Goal: Transaction & Acquisition: Purchase product/service

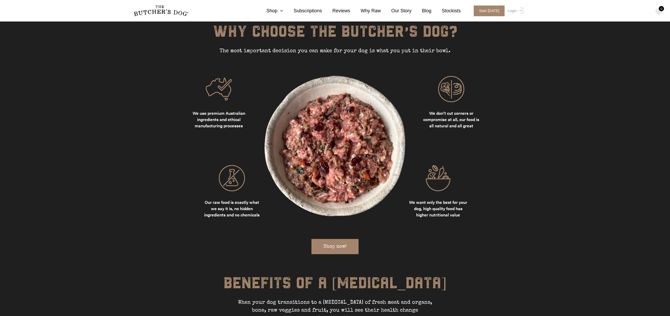
scroll to position [672, 0]
click at [343, 238] on link "Shop now!" at bounding box center [334, 245] width 47 height 15
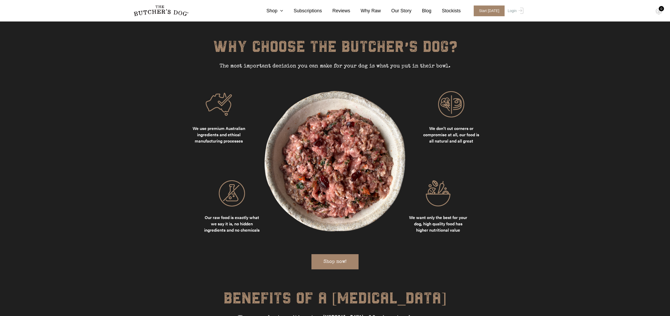
scroll to position [656, 0]
click at [492, 8] on span "Start [DATE]" at bounding box center [489, 10] width 31 height 11
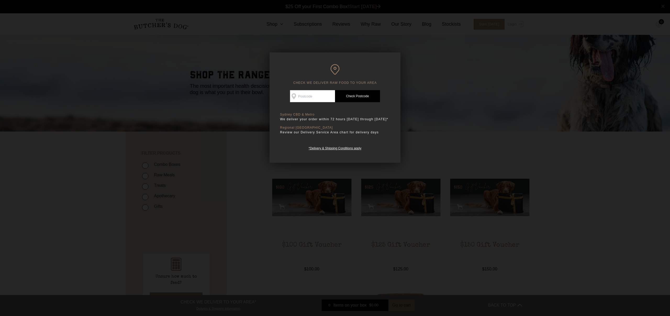
scroll to position [0, 0]
click at [313, 98] on input "Check Availability At" at bounding box center [312, 96] width 45 height 12
type input "2153"
click at [346, 98] on link "Check Postcode" at bounding box center [357, 96] width 45 height 12
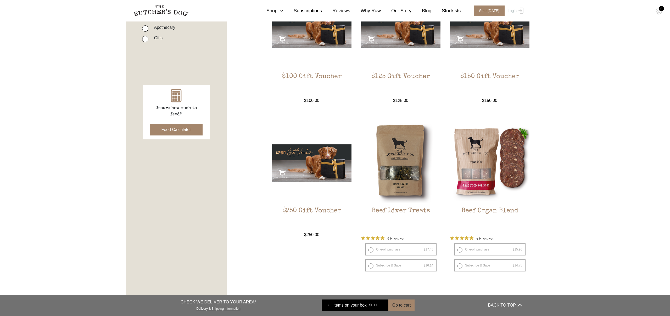
scroll to position [190, 0]
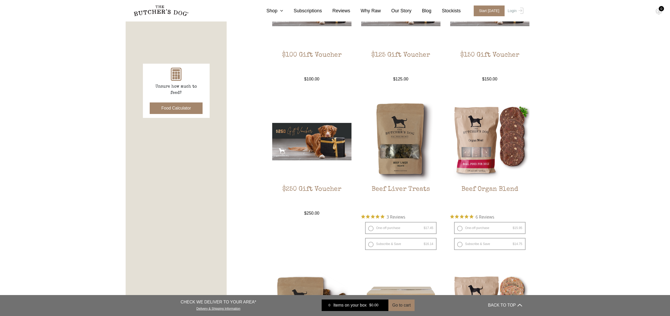
click at [183, 110] on button "Food Calculator" at bounding box center [176, 108] width 53 height 12
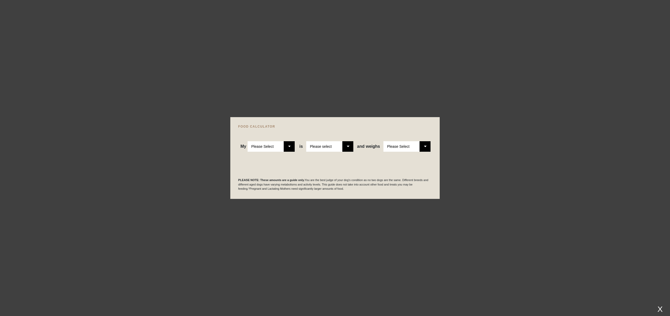
click at [277, 143] on select "Please Select Adult Dog Puppy" at bounding box center [271, 146] width 47 height 10
select select "puppy"
click at [248, 141] on select "Please Select Adult Dog Puppy" at bounding box center [271, 146] width 47 height 10
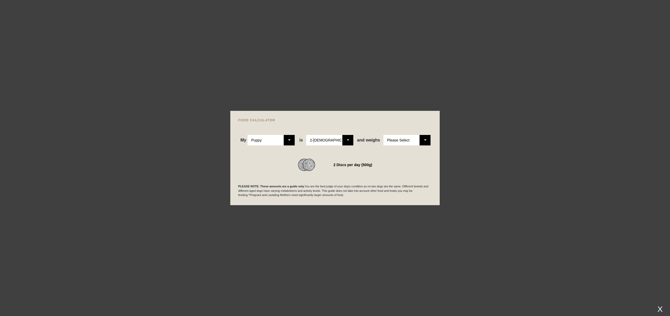
click at [321, 149] on div "WE RECOMMEND 2 Discs per day (500g)" at bounding box center [335, 158] width 194 height 26
click at [328, 138] on select "Please Select 2-4 months old 4-5 months old 6-8 months old 8-12 months old" at bounding box center [329, 140] width 47 height 10
select select "8"
click at [306, 135] on select "Please Select 2-4 months old 4-5 months old 6-8 months old 8-12 months old" at bounding box center [329, 140] width 47 height 10
click at [408, 140] on select "Please Select 1kg 2kg 3kg 4kg 5kg 6kg 7kg 8kg 9kg 10kg 11kg 12kg 13kg 14kg 15kg…" at bounding box center [406, 140] width 47 height 10
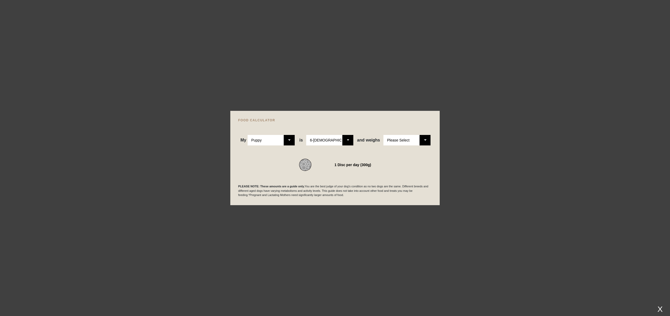
click at [383, 135] on select "Please Select 1kg 2kg 3kg 4kg 5kg 6kg 7kg 8kg 9kg 10kg 11kg 12kg 13kg 14kg 15kg…" at bounding box center [406, 140] width 47 height 10
click at [405, 170] on div "1 Disc per day (300g)" at bounding box center [335, 164] width 194 height 13
click at [393, 181] on div "PLEASE NOTE: These amounts are a guide only. You are the best judge of your dog…" at bounding box center [335, 184] width 194 height 26
click at [487, 185] on div at bounding box center [335, 158] width 670 height 316
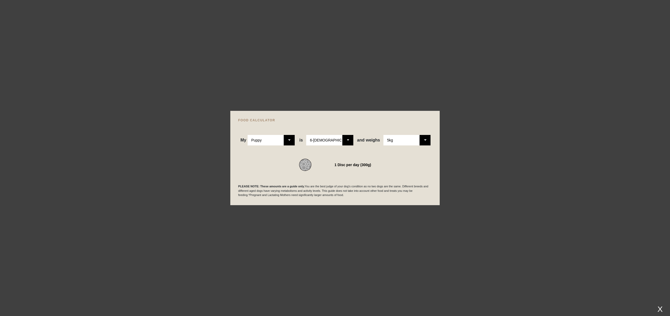
click at [407, 136] on select "Please Select 1kg 2kg 3kg 4kg 5kg 6kg 7kg 8kg 9kg 10kg 11kg 12kg 13kg 14kg 15kg…" at bounding box center [406, 140] width 47 height 10
click at [383, 135] on select "Please Select 1kg 2kg 3kg 4kg 5kg 6kg 7kg 8kg 9kg 10kg 11kg 12kg 13kg 14kg 15kg…" at bounding box center [406, 140] width 47 height 10
click at [409, 142] on select "Please Select 1kg 2kg 3kg 4kg 5kg 6kg 7kg 8kg 9kg 10kg 11kg 12kg 13kg 14kg 15kg…" at bounding box center [406, 140] width 47 height 10
select select "5"
click at [383, 135] on select "Please Select 1kg 2kg 3kg 4kg 5kg 6kg 7kg 8kg 9kg 10kg 11kg 12kg 13kg 14kg 15kg…" at bounding box center [406, 140] width 47 height 10
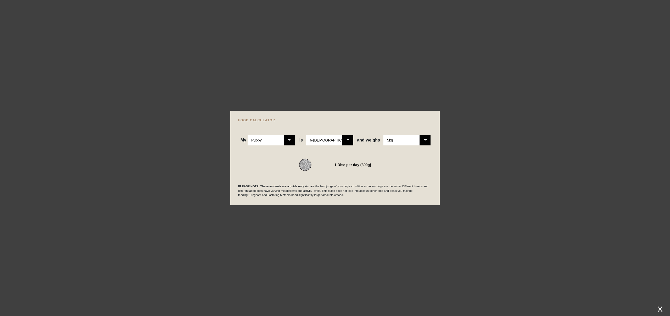
click at [493, 151] on div at bounding box center [335, 158] width 670 height 316
click at [328, 161] on img at bounding box center [314, 164] width 31 height 13
click at [358, 218] on div at bounding box center [335, 158] width 670 height 316
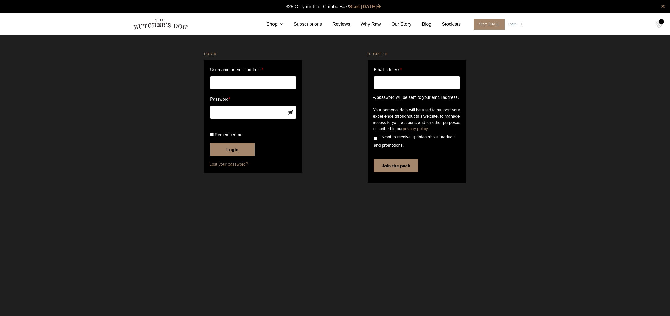
click at [274, 18] on nav "0 Shop Combo Boxes Treats" at bounding box center [335, 23] width 419 height 21
click at [277, 24] on link "Shop" at bounding box center [269, 24] width 27 height 7
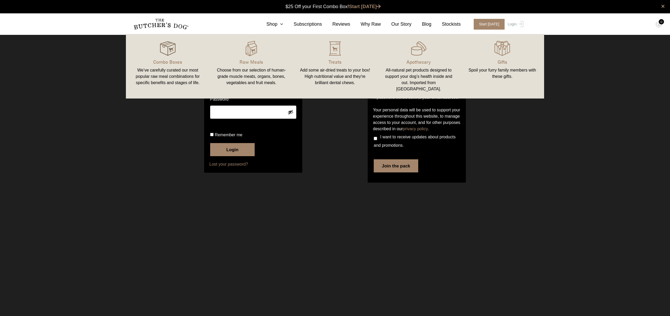
click at [160, 47] on img at bounding box center [168, 49] width 16 height 16
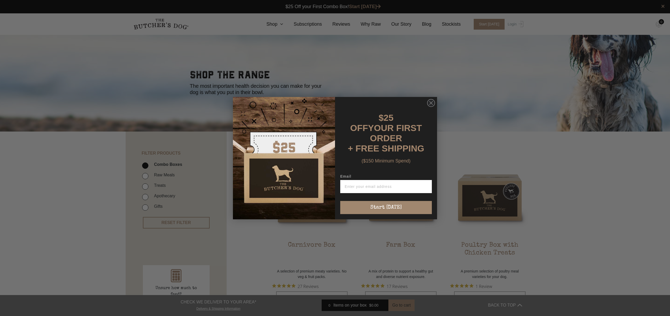
scroll to position [0, 0]
click at [434, 105] on circle "Close dialog" at bounding box center [431, 103] width 8 height 8
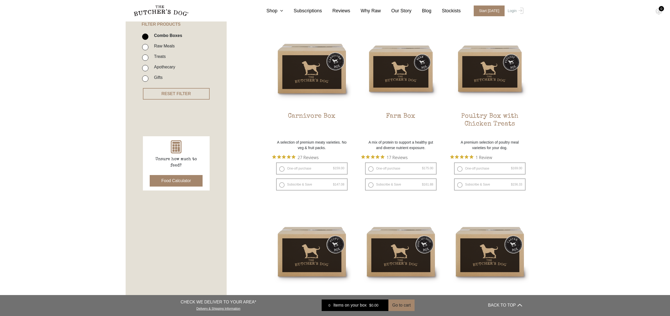
scroll to position [130, 0]
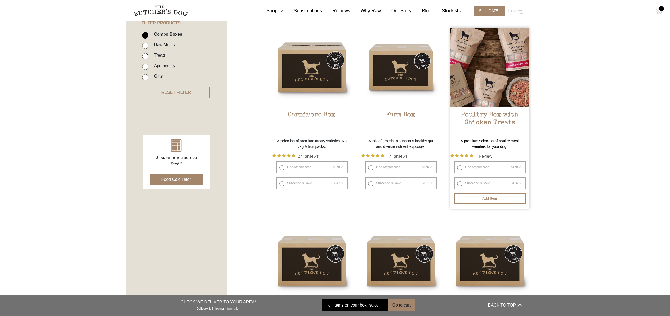
click at [484, 110] on link "Poultry Box with Chicken Treats $ 169.00 — or subscribe and save 7.5%" at bounding box center [489, 81] width 79 height 108
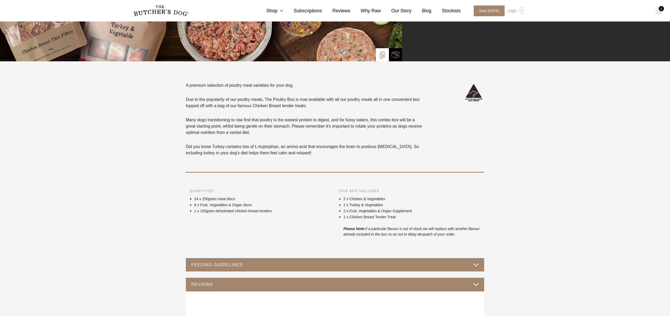
scroll to position [200, 0]
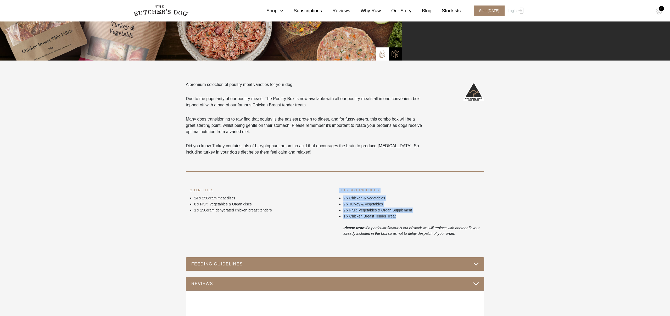
drag, startPoint x: 424, startPoint y: 187, endPoint x: 461, endPoint y: 215, distance: 46.5
click at [461, 215] on div "THIS BOX INCLUDES 2 x Chicken & Vegetables 2 x Turkey & Vegetables 2 x Fruit, V…" at bounding box center [409, 211] width 141 height 49
click at [461, 215] on p "1 x Chicken Breast Tender Treat" at bounding box center [411, 215] width 137 height 5
drag, startPoint x: 378, startPoint y: 228, endPoint x: 468, endPoint y: 233, distance: 89.7
click at [468, 233] on icon "if a particular flavour is out of stock we will replace with another flavour al…" at bounding box center [411, 231] width 136 height 10
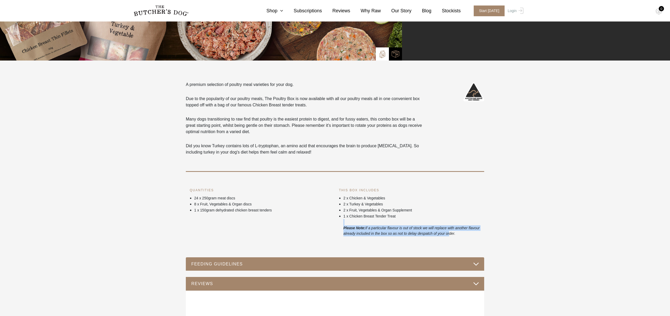
drag, startPoint x: 468, startPoint y: 233, endPoint x: 427, endPoint y: 223, distance: 42.0
click at [427, 223] on ul "2 x Chicken & Vegetables 2 x Turkey & Vegetables 2 x Fruit, Vegetables & Organ …" at bounding box center [409, 215] width 141 height 41
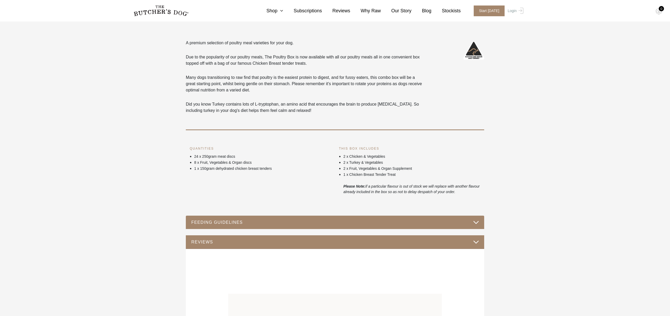
scroll to position [242, 0]
click at [427, 223] on button "FEEDING GUIDELINES" at bounding box center [335, 221] width 288 height 7
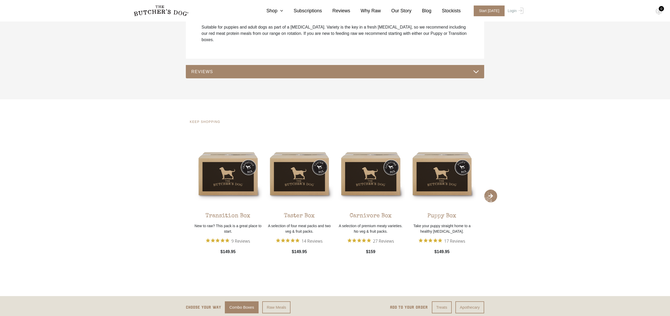
scroll to position [504, 0]
click at [444, 187] on img at bounding box center [442, 172] width 69 height 69
click at [539, 144] on section "KEEP SHOPPING Transition Box New to raw? This pack is a great place to start. 9…" at bounding box center [335, 197] width 670 height 197
click at [443, 236] on span "Rated 5 out of 5 stars from 17 reviews. Jump to reviews." at bounding box center [431, 239] width 25 height 7
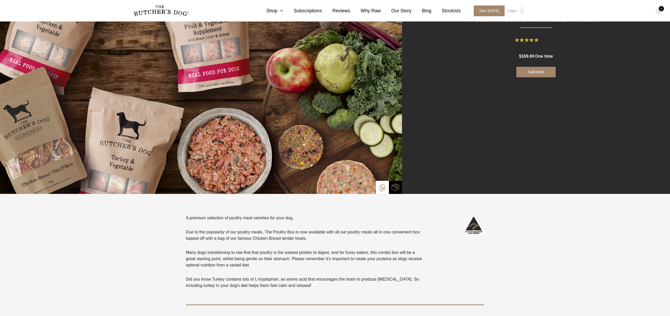
scroll to position [0, 0]
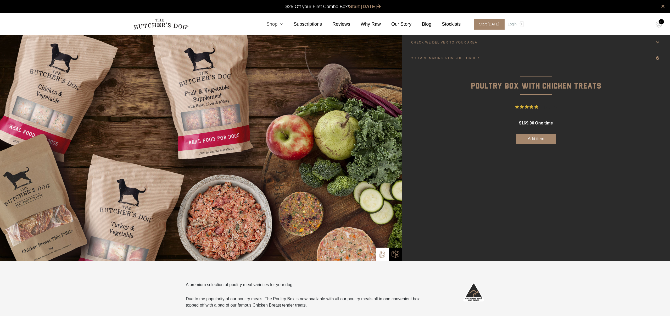
click at [280, 24] on icon at bounding box center [280, 24] width 6 height 5
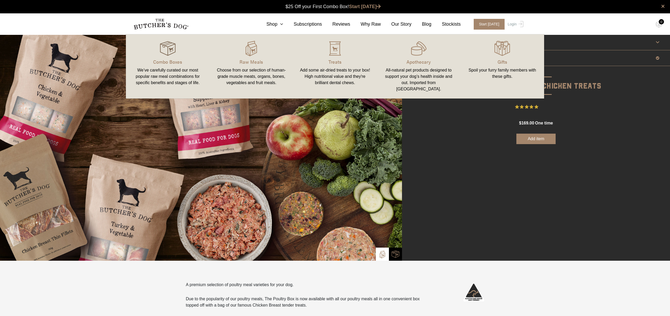
click at [169, 49] on img at bounding box center [168, 49] width 16 height 16
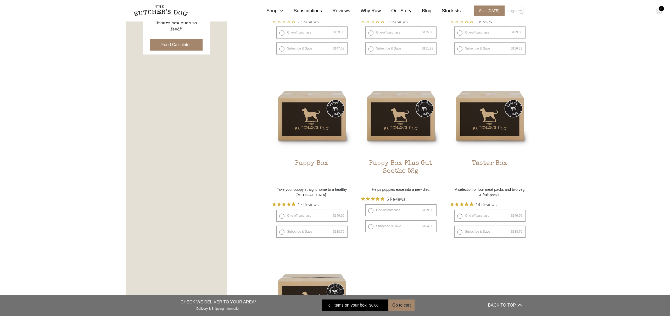
scroll to position [266, 0]
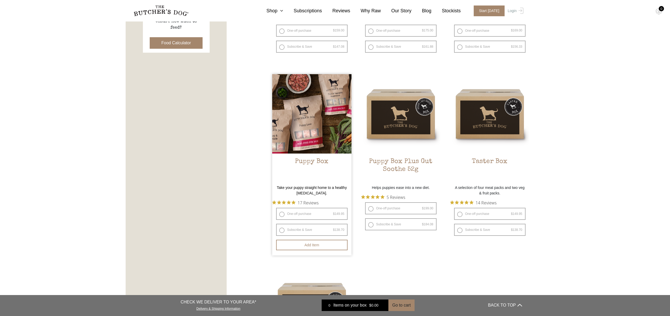
click at [317, 120] on img at bounding box center [311, 113] width 79 height 79
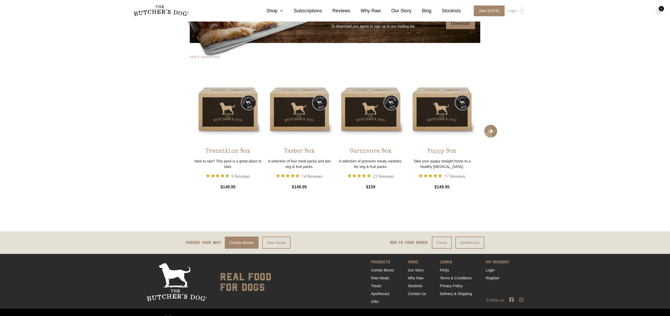
scroll to position [1066, 0]
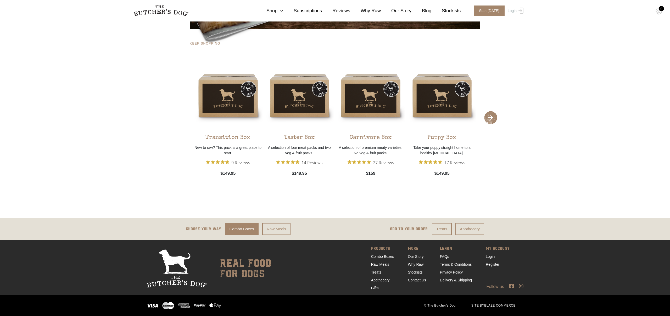
click at [493, 119] on span "›" at bounding box center [490, 117] width 13 height 13
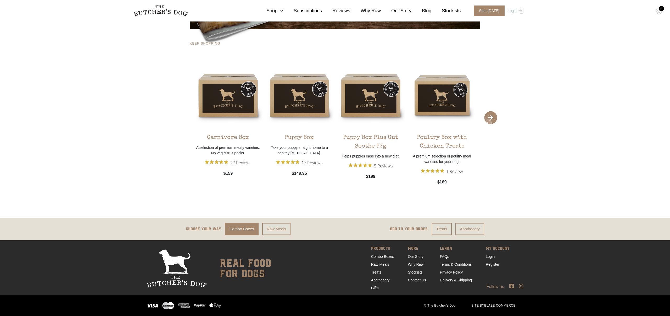
click at [493, 119] on span "›" at bounding box center [490, 117] width 13 height 13
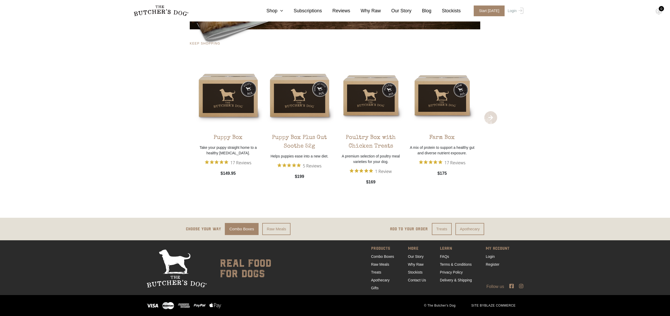
click at [493, 119] on span "›" at bounding box center [490, 117] width 13 height 13
click at [445, 144] on div "A mix of protein to support a healthy gut and diverse nutrient exposure." at bounding box center [442, 150] width 69 height 16
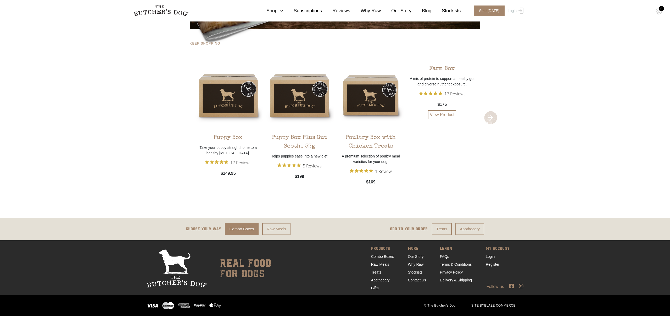
click at [444, 115] on div "Farm Box A mix of protein to support a healthy gut and diverse nutrient exposur…" at bounding box center [442, 90] width 69 height 58
click at [444, 115] on link "View Product" at bounding box center [442, 114] width 28 height 9
